Goal: Task Accomplishment & Management: Manage account settings

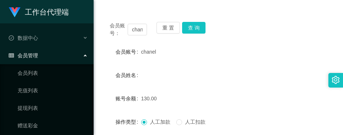
scroll to position [37, 0]
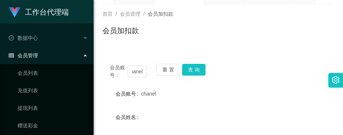
drag, startPoint x: 132, startPoint y: 72, endPoint x: 149, endPoint y: 72, distance: 16.1
click at [149, 72] on div "会员账号： chanel 重 置 查 询" at bounding box center [218, 71] width 232 height 15
type input "Angel0807"
click at [193, 66] on button "查 询" at bounding box center [193, 70] width 23 height 12
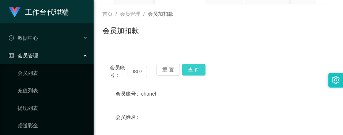
scroll to position [0, 0]
click at [194, 66] on button "查 询" at bounding box center [197, 70] width 31 height 12
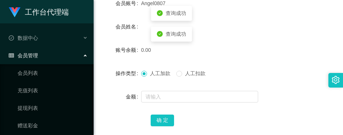
scroll to position [110, 0]
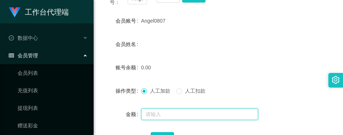
click at [159, 113] on input "text" at bounding box center [199, 115] width 117 height 12
type input "100"
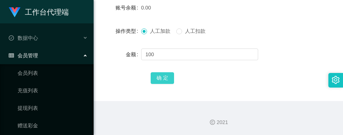
click at [156, 79] on button "确 定" at bounding box center [162, 78] width 23 height 12
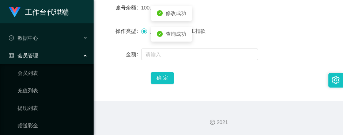
click at [252, 20] on form "会员账号 Angel0807 会员姓名 账号余额 100.00 操作类型 人工加款 人工扣款 金额 确 定" at bounding box center [218, 20] width 232 height 132
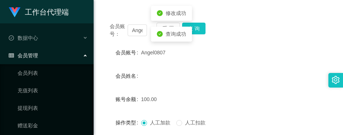
scroll to position [60, 0]
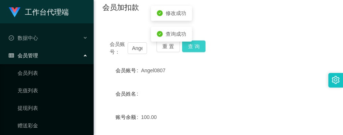
click at [193, 51] on button "查 询" at bounding box center [193, 47] width 23 height 12
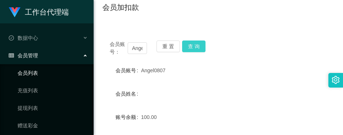
scroll to position [75, 0]
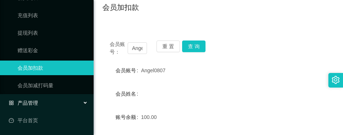
click at [36, 101] on span "产品管理" at bounding box center [23, 103] width 29 height 6
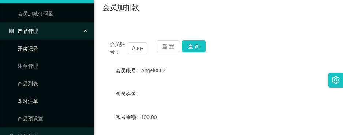
scroll to position [149, 0]
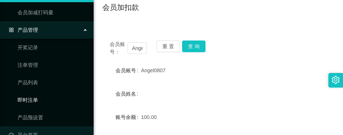
click at [43, 103] on link "即时注单" at bounding box center [53, 100] width 70 height 15
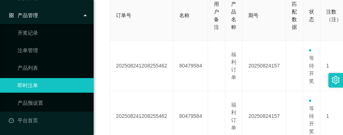
scroll to position [183, 0]
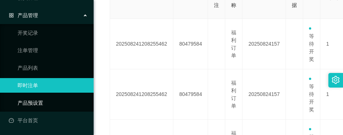
click at [43, 100] on link "产品预设置" at bounding box center [53, 103] width 70 height 15
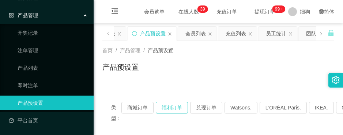
click at [163, 110] on button "福利订单" at bounding box center [172, 108] width 32 height 12
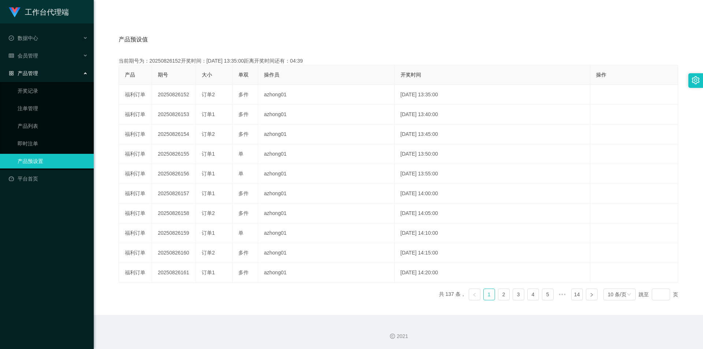
click at [48, 135] on link "产品预设置" at bounding box center [53, 161] width 70 height 15
click at [39, 135] on link "产品预设置" at bounding box center [53, 161] width 70 height 15
click at [34, 135] on link "产品预设置" at bounding box center [53, 161] width 70 height 15
click at [34, 135] on link "即时注单" at bounding box center [53, 143] width 70 height 15
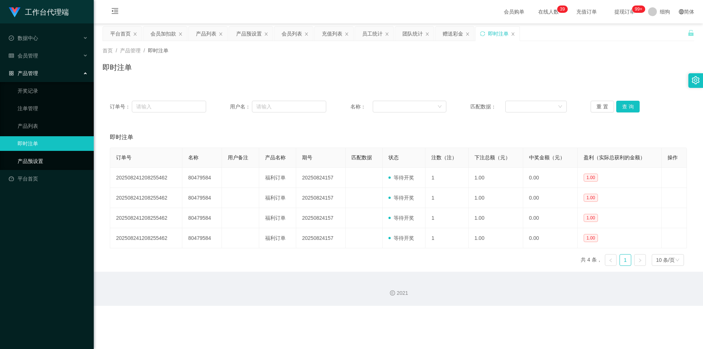
click at [36, 135] on link "产品预设置" at bounding box center [53, 161] width 70 height 15
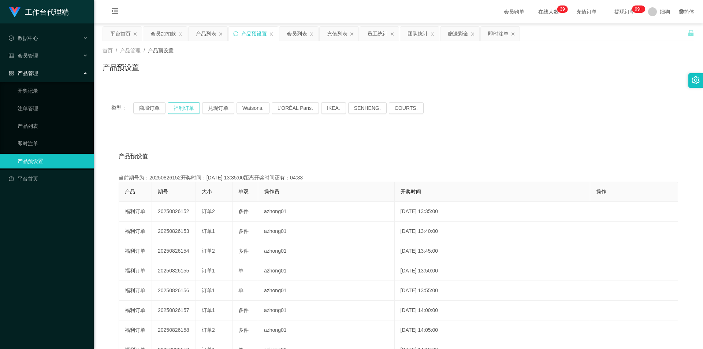
click at [187, 108] on button "福利订单" at bounding box center [184, 108] width 32 height 12
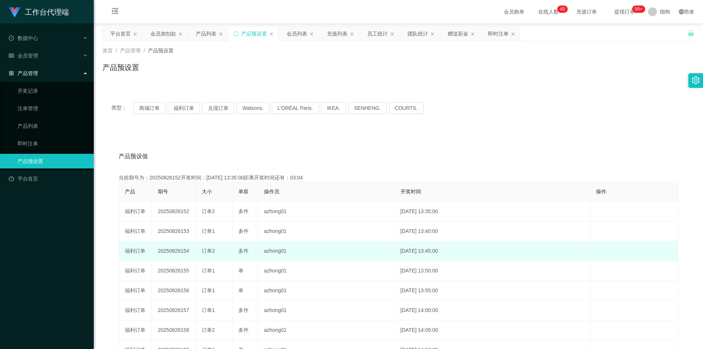
click at [314, 135] on td "azhong01" at bounding box center [326, 251] width 137 height 20
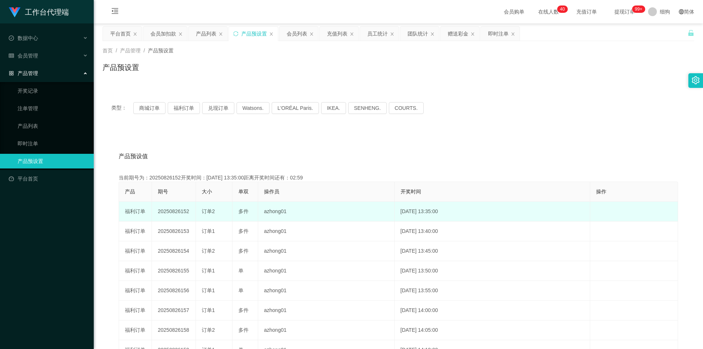
click at [205, 135] on span "订单2" at bounding box center [208, 211] width 13 height 6
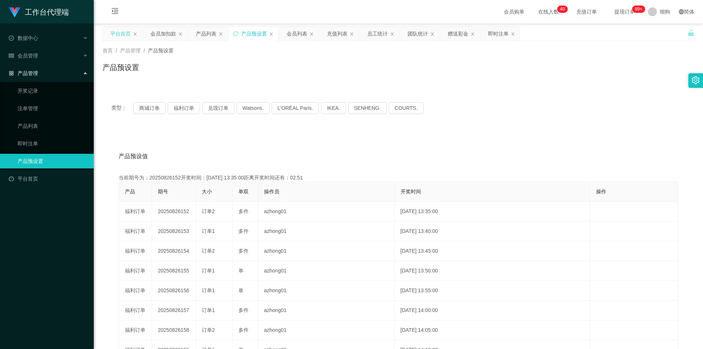
click at [122, 34] on div "平台首页" at bounding box center [120, 34] width 20 height 14
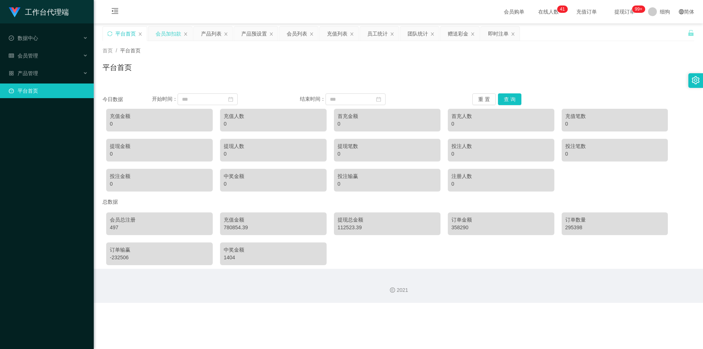
click at [173, 33] on div "会员加扣款" at bounding box center [169, 34] width 26 height 14
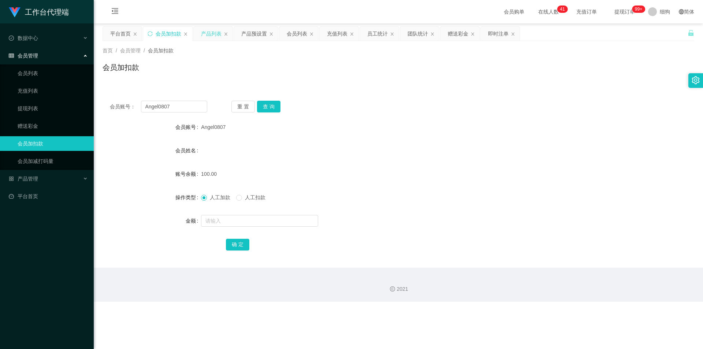
click at [206, 37] on div "产品列表" at bounding box center [211, 34] width 20 height 14
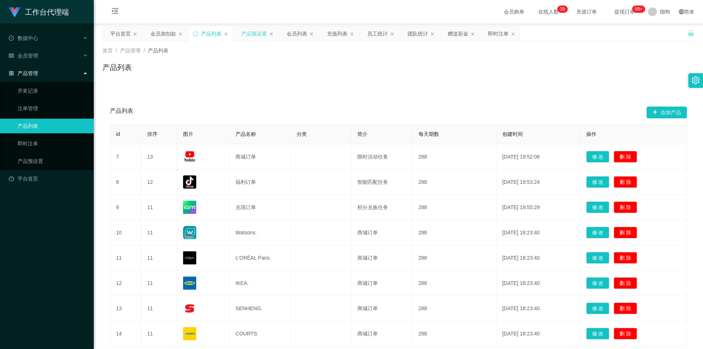
click at [256, 35] on div "产品预设置" at bounding box center [254, 34] width 26 height 14
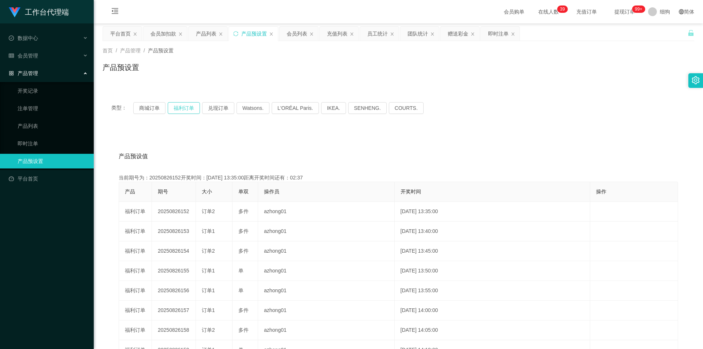
click at [183, 108] on button "福利订单" at bounding box center [184, 108] width 32 height 12
click at [184, 110] on button "福利订单" at bounding box center [184, 108] width 32 height 12
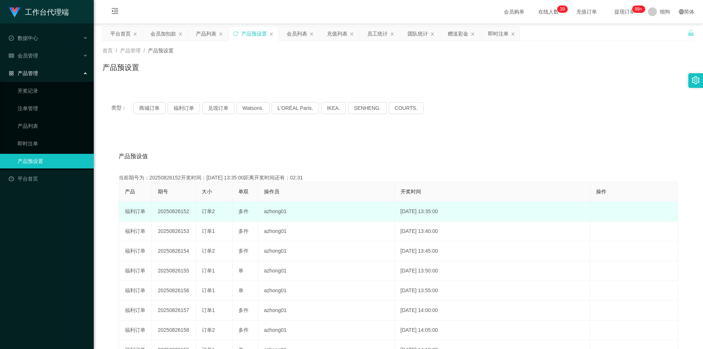
click at [343, 135] on td "[DATE] 13:35:00" at bounding box center [492, 212] width 195 height 20
click at [263, 135] on td "azhong01" at bounding box center [326, 212] width 137 height 20
click at [198, 135] on td "订单2" at bounding box center [214, 212] width 37 height 20
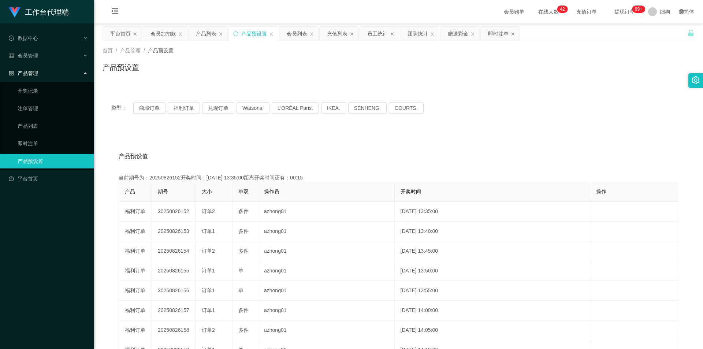
click at [64, 135] on link "产品预设置" at bounding box center [53, 161] width 70 height 15
click at [193, 111] on button "福利订单" at bounding box center [184, 108] width 32 height 12
click at [189, 109] on button "福利订单" at bounding box center [184, 108] width 32 height 12
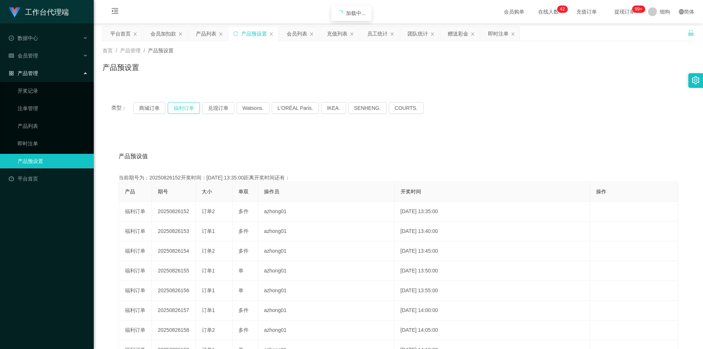
click at [189, 109] on button "福利订单" at bounding box center [184, 108] width 32 height 12
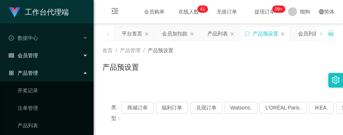
click at [36, 52] on div "会员管理" at bounding box center [47, 55] width 94 height 15
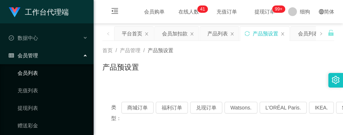
click at [49, 76] on link "会员列表" at bounding box center [53, 73] width 70 height 15
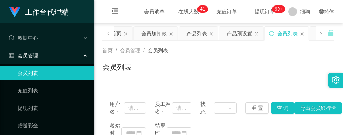
click at [33, 57] on span "会员管理" at bounding box center [23, 56] width 29 height 6
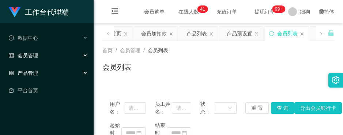
click at [25, 74] on span "产品管理" at bounding box center [23, 73] width 29 height 6
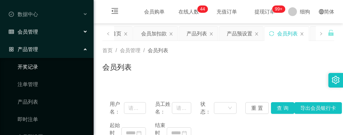
scroll to position [37, 0]
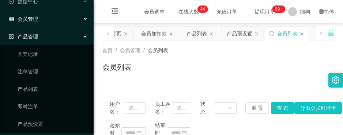
click at [37, 21] on span "会员管理" at bounding box center [23, 19] width 29 height 6
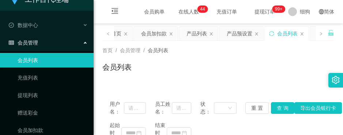
scroll to position [0, 0]
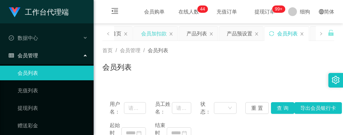
click at [153, 34] on div "会员加扣款" at bounding box center [154, 34] width 26 height 14
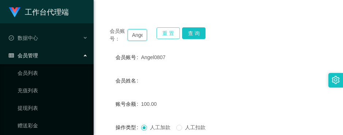
scroll to position [0, 14]
drag, startPoint x: 132, startPoint y: 34, endPoint x: 189, endPoint y: 48, distance: 58.3
click at [188, 48] on div "会员账号： Angel0807 重 置 查 询 会员账号 Angel0807 会员姓名 账号余额 100.00 操作类型 人工加款 人工扣款 金额 确 定" at bounding box center [218, 109] width 232 height 178
paste input "Joan8W8"
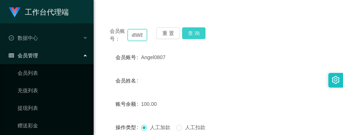
type input "Joan8W8"
click at [197, 35] on button "查 询" at bounding box center [193, 33] width 23 height 12
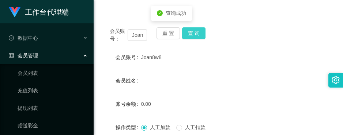
click at [197, 35] on button "查 询" at bounding box center [193, 33] width 23 height 12
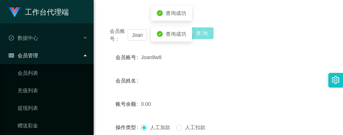
click at [197, 35] on button "查 询" at bounding box center [197, 33] width 31 height 12
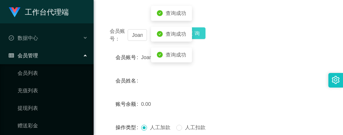
scroll to position [110, 0]
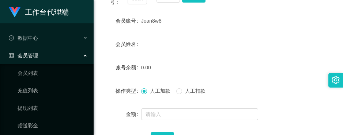
drag, startPoint x: 141, startPoint y: 20, endPoint x: 162, endPoint y: 21, distance: 20.9
click at [162, 21] on div "Joan8w8" at bounding box center [208, 21] width 135 height 15
copy span "Joan8w8"
click at [155, 31] on form "会员账号 Joan8w8 会员姓名 账号余额 0.00 操作类型 人工加款 人工扣款 金额 确 定" at bounding box center [218, 80] width 232 height 132
drag, startPoint x: 140, startPoint y: 20, endPoint x: 163, endPoint y: 20, distance: 23.1
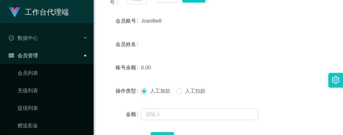
click at [163, 20] on div "会员账号 Joan8w8" at bounding box center [218, 21] width 232 height 15
copy div "会员账号 Joan8w8"
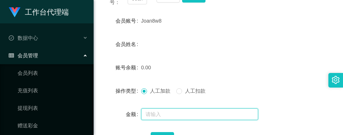
click at [156, 111] on input "text" at bounding box center [199, 115] width 117 height 12
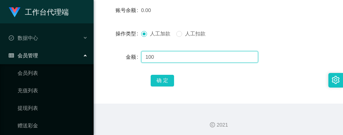
scroll to position [170, 0]
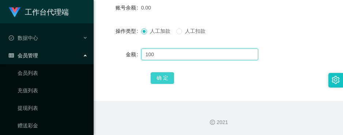
type input "100"
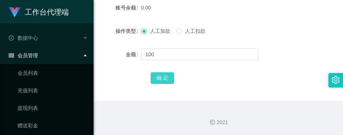
click at [164, 79] on button "确 定" at bounding box center [162, 78] width 23 height 12
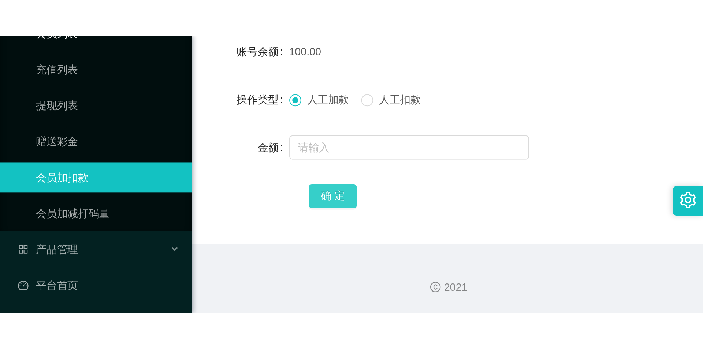
scroll to position [75, 0]
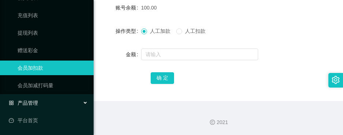
click at [44, 101] on div "产品管理" at bounding box center [47, 103] width 94 height 15
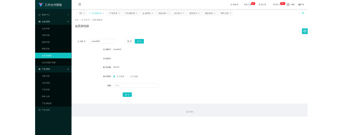
scroll to position [0, 0]
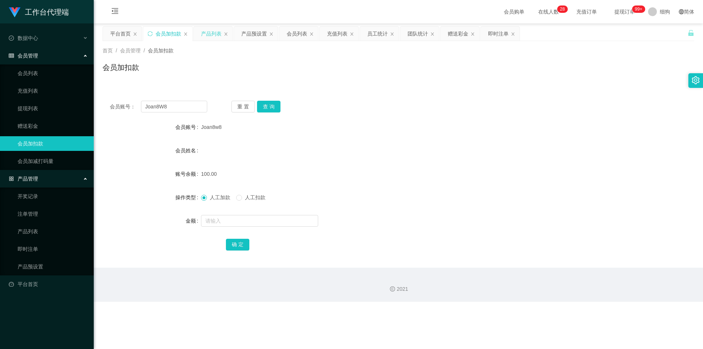
click at [204, 33] on div "产品列表" at bounding box center [211, 34] width 20 height 14
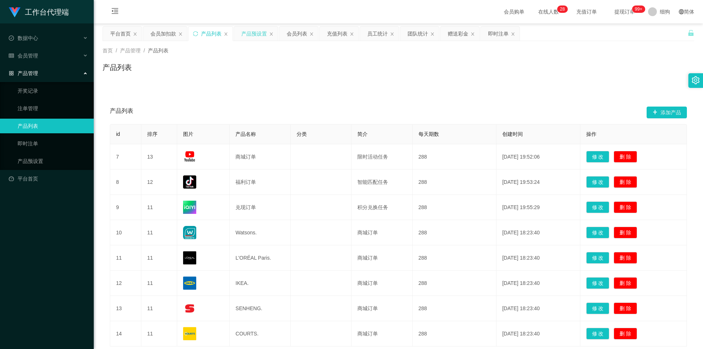
click at [250, 31] on div "产品预设置" at bounding box center [254, 34] width 26 height 14
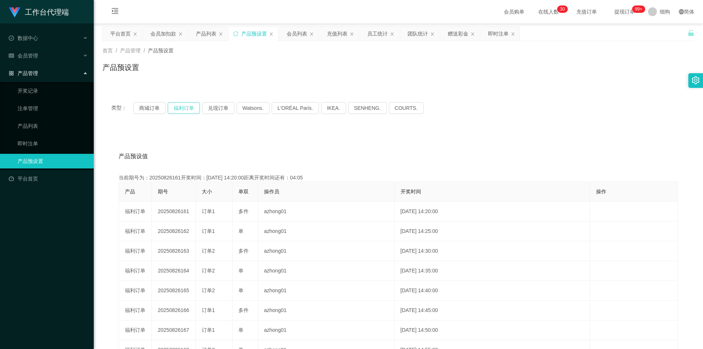
click at [187, 108] on button "福利订单" at bounding box center [184, 108] width 32 height 12
click at [101, 135] on main "关闭左侧 关闭右侧 关闭其它 刷新页面 平台首页 会员加扣款 产品列表 产品预设置 会员列表 充值列表 员工统计 团队统计 赠送彩金 即时注单 首页 / 产品…" at bounding box center [398, 227] width 609 height 408
click at [194, 135] on div "产品预设值 添加期号" at bounding box center [398, 156] width 559 height 20
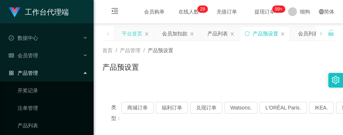
click at [130, 33] on div "平台首页" at bounding box center [132, 34] width 20 height 14
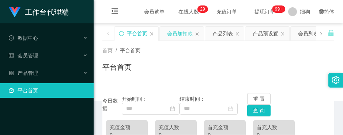
click at [169, 33] on div "会员加扣款" at bounding box center [180, 34] width 26 height 14
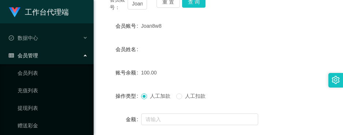
scroll to position [110, 0]
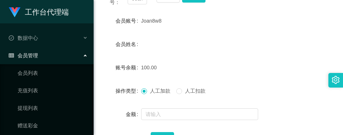
click at [183, 92] on span "人工扣款" at bounding box center [195, 91] width 26 height 6
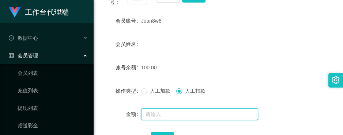
click at [167, 119] on input "text" at bounding box center [199, 115] width 117 height 12
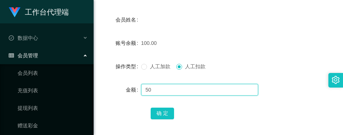
scroll to position [146, 0]
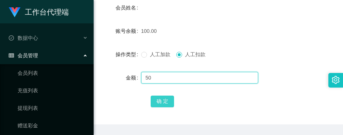
type input "50"
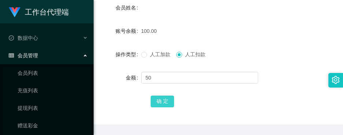
click at [156, 101] on button "确 定" at bounding box center [162, 102] width 23 height 12
drag, startPoint x: 234, startPoint y: 100, endPoint x: 238, endPoint y: 99, distance: 4.6
click at [234, 100] on div "确 定" at bounding box center [218, 101] width 135 height 15
